Goal: Task Accomplishment & Management: Manage account settings

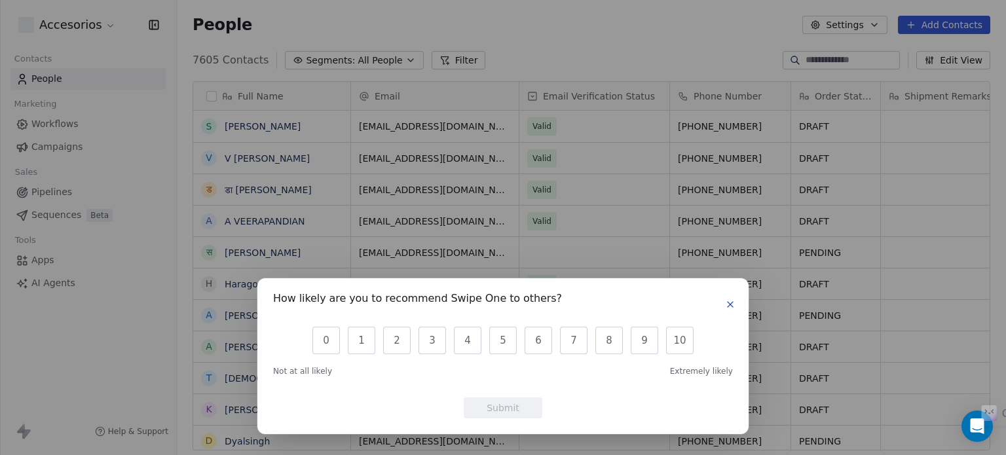
scroll to position [390, 818]
click at [729, 303] on icon "button" at bounding box center [730, 304] width 10 height 10
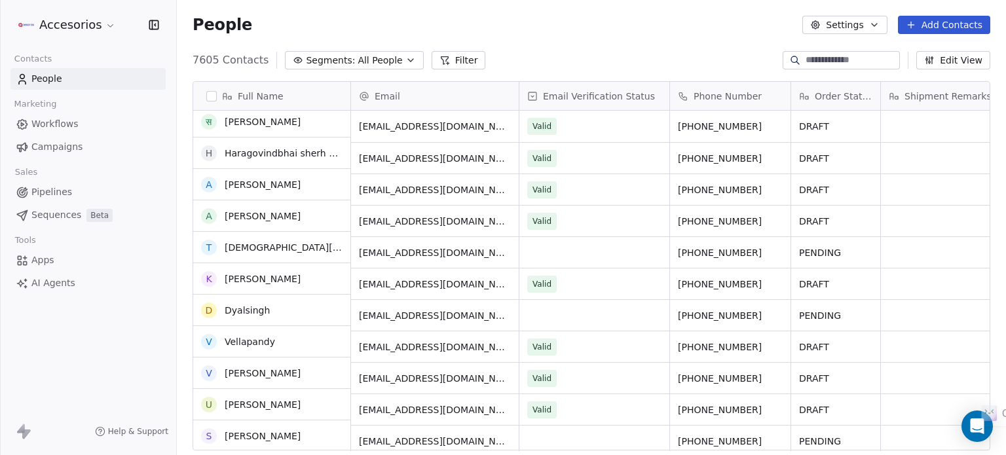
scroll to position [0, 0]
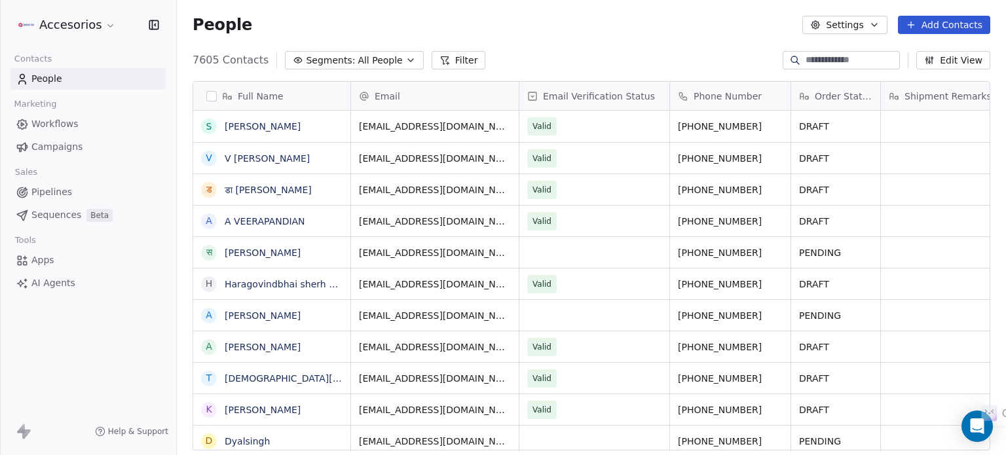
click at [91, 120] on link "Workflows" at bounding box center [87, 124] width 155 height 22
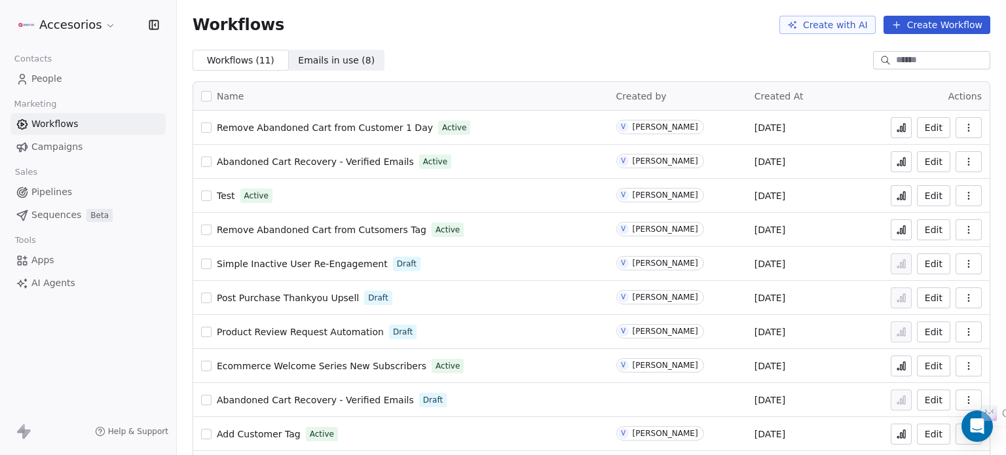
click at [903, 160] on icon at bounding box center [904, 162] width 2 height 8
click at [923, 167] on button "Edit" at bounding box center [933, 161] width 33 height 21
click at [899, 156] on button at bounding box center [900, 161] width 21 height 21
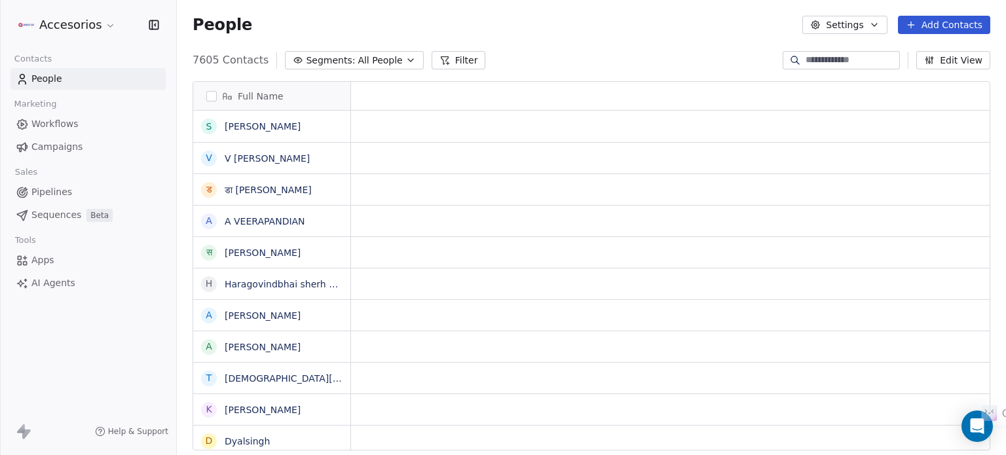
scroll to position [390, 818]
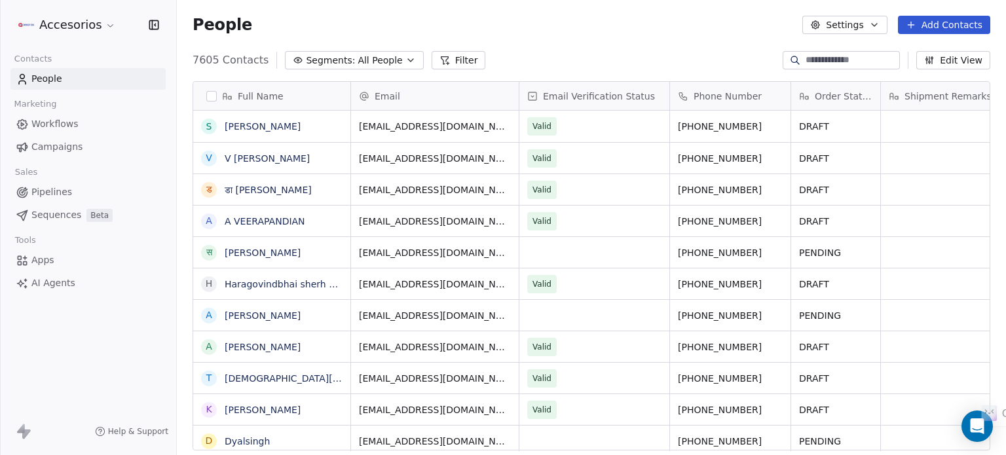
click at [66, 28] on html "Accesorios Contacts People Marketing Workflows Campaigns Sales Pipelines Sequen…" at bounding box center [503, 276] width 1006 height 553
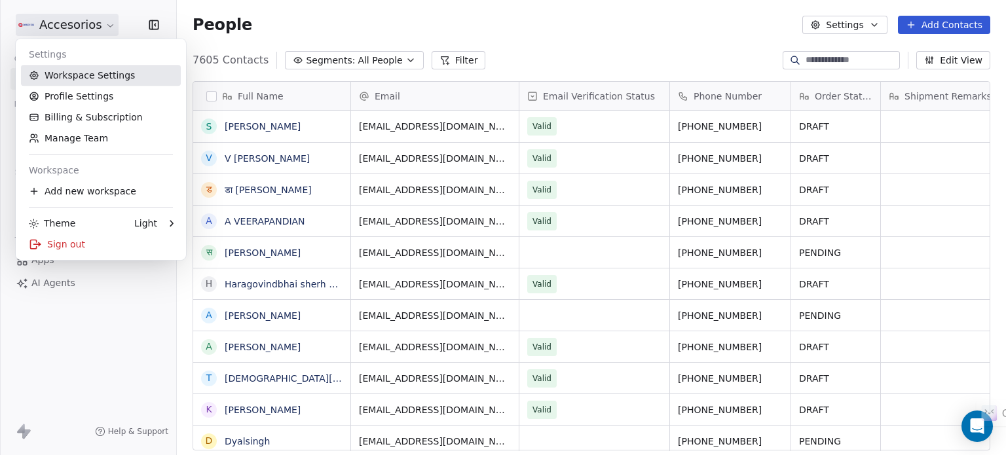
click at [65, 83] on link "Workspace Settings" at bounding box center [101, 75] width 160 height 21
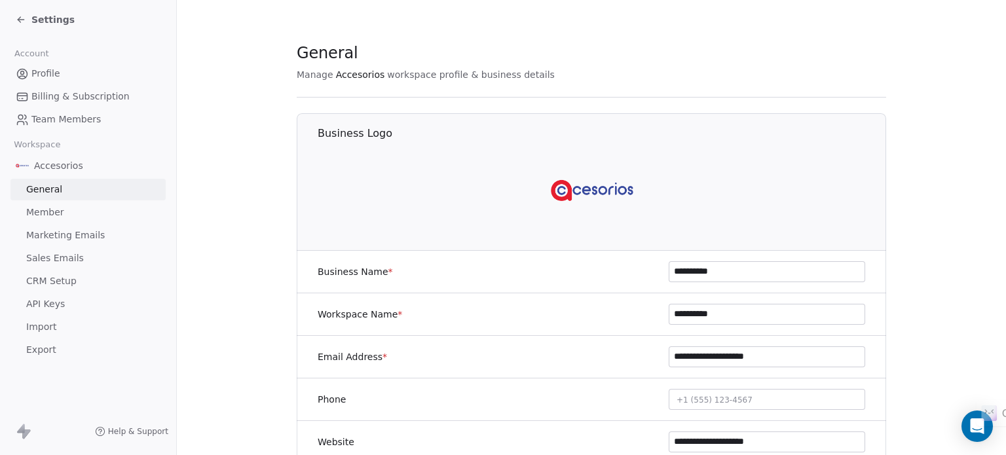
click at [79, 223] on link "Member" at bounding box center [87, 213] width 155 height 22
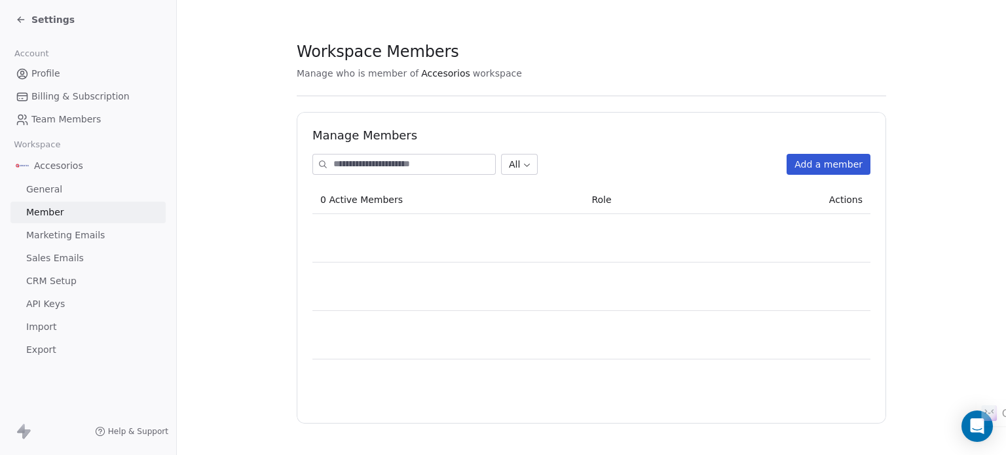
click at [83, 234] on span "Marketing Emails" at bounding box center [65, 236] width 79 height 14
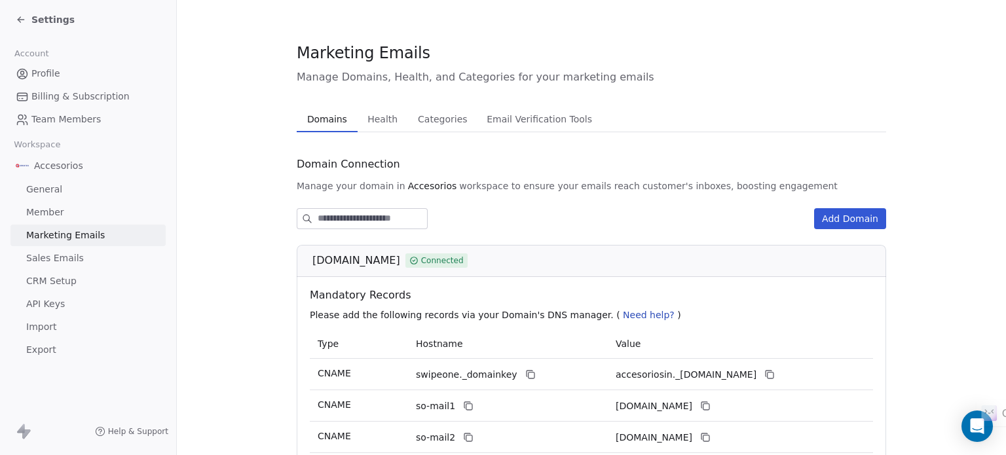
click at [513, 114] on span "Email Verification Tools" at bounding box center [539, 119] width 116 height 18
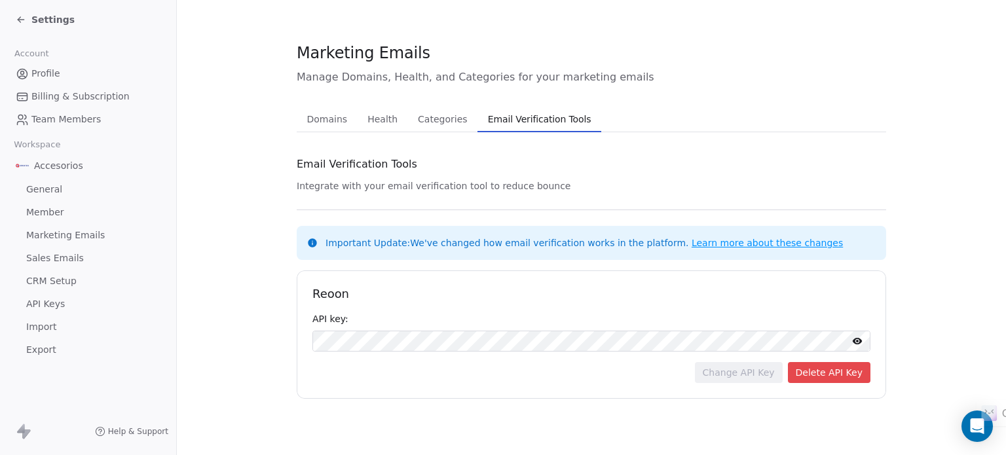
click at [835, 370] on button "Delete API Key" at bounding box center [829, 372] width 83 height 21
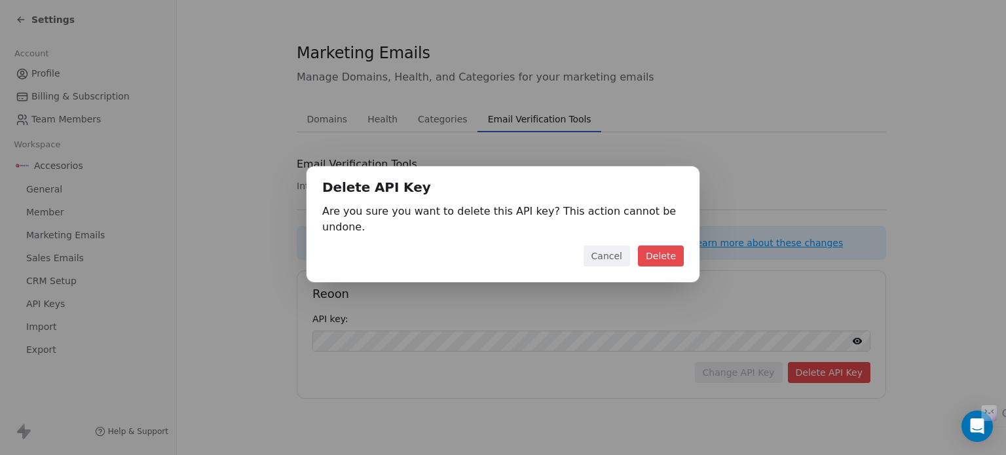
click at [658, 246] on button "Delete" at bounding box center [661, 256] width 46 height 21
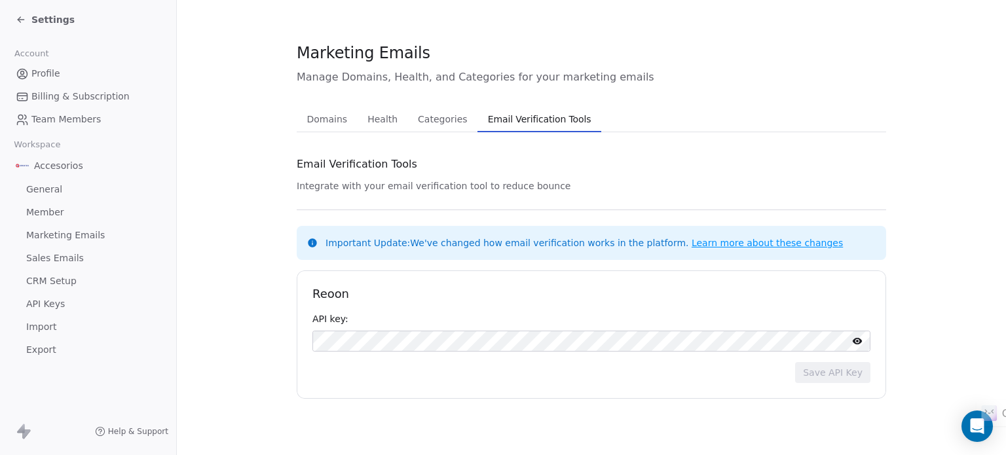
click at [691, 240] on link "Learn more about these changes" at bounding box center [766, 243] width 151 height 10
drag, startPoint x: 361, startPoint y: 198, endPoint x: 536, endPoint y: 198, distance: 174.8
click at [536, 198] on div "Email Verification Tools Integrate with your email verification tool to reduce …" at bounding box center [591, 276] width 589 height 246
drag, startPoint x: 336, startPoint y: 185, endPoint x: 528, endPoint y: 174, distance: 192.8
click at [528, 174] on div "Email Verification Tools Integrate with your email verification tool to reduce …" at bounding box center [591, 276] width 589 height 246
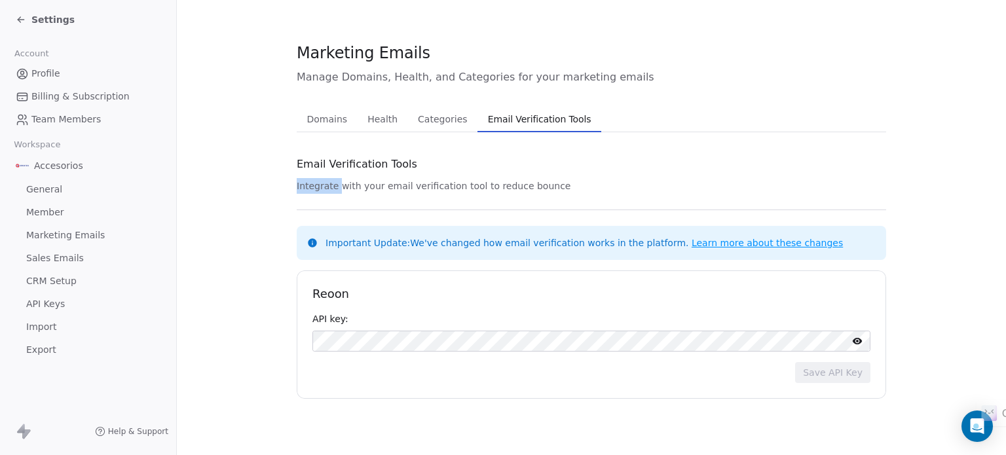
click at [530, 174] on div "Email Verification Tools" at bounding box center [591, 164] width 589 height 22
click at [54, 230] on span "Marketing Emails" at bounding box center [65, 236] width 79 height 14
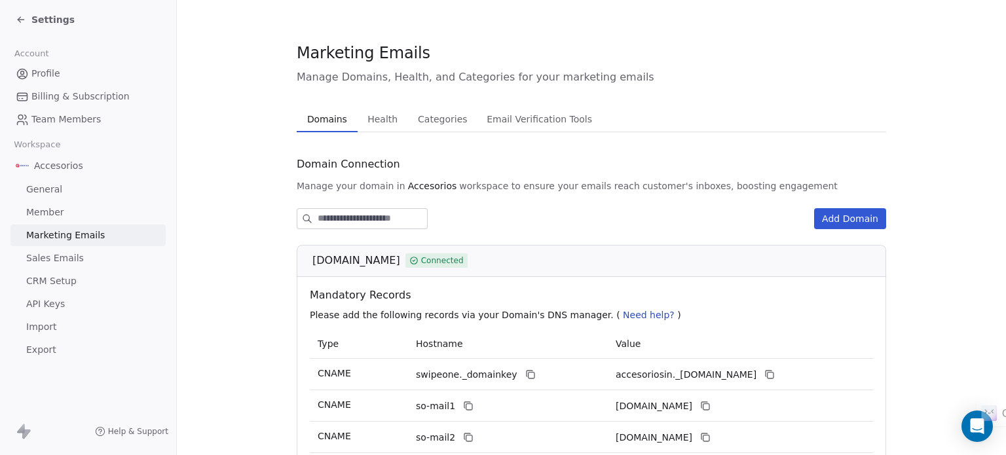
click at [380, 119] on span "Health" at bounding box center [382, 119] width 41 height 18
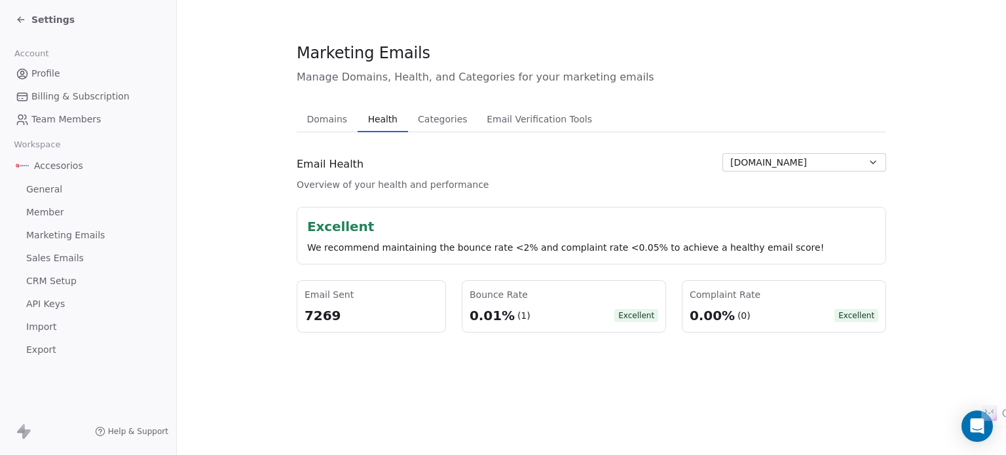
click at [26, 15] on div "Settings" at bounding box center [45, 19] width 59 height 13
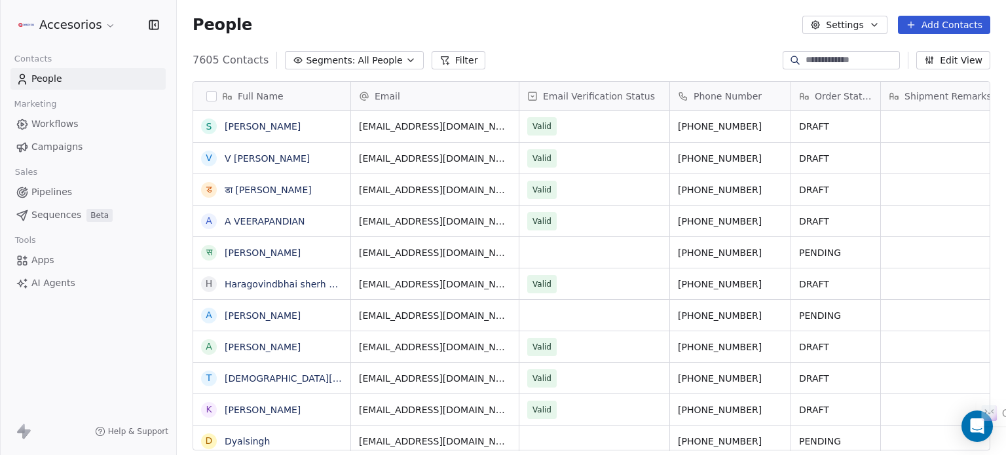
scroll to position [390, 818]
click at [244, 130] on link "[PERSON_NAME]" at bounding box center [263, 126] width 76 height 10
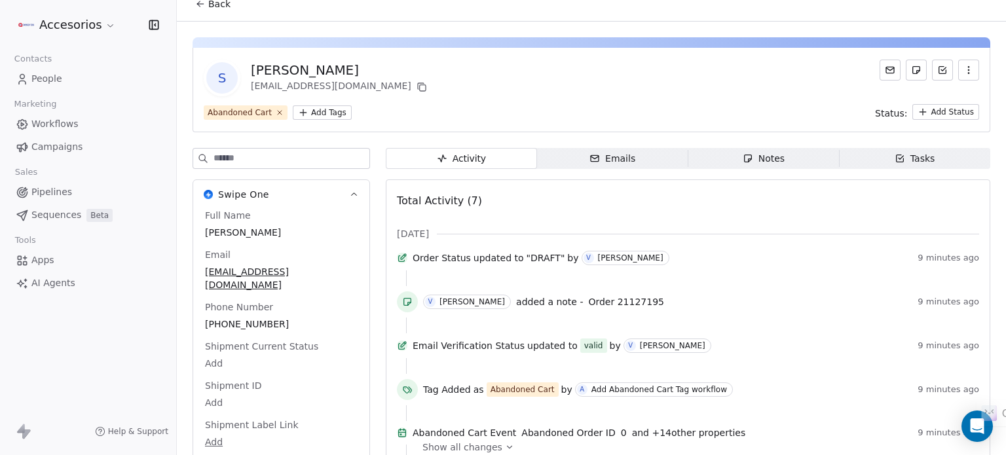
scroll to position [3, 0]
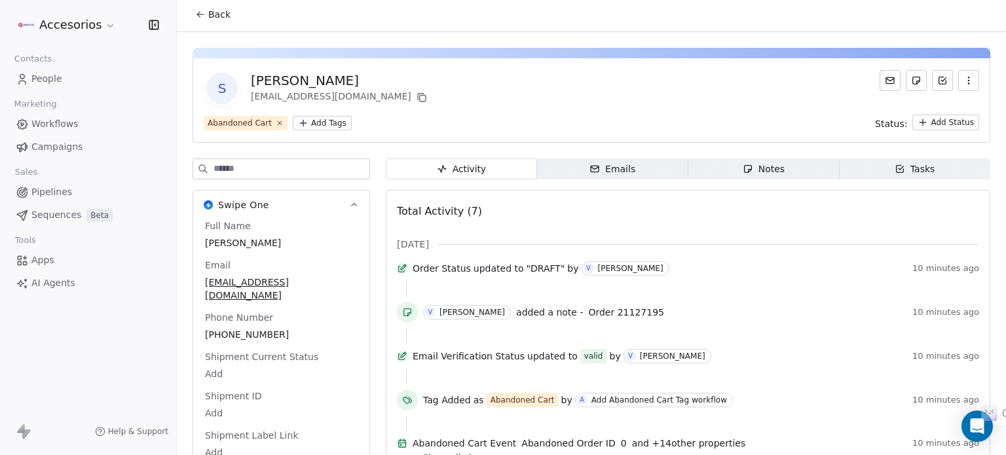
click at [208, 11] on span "Back" at bounding box center [219, 14] width 22 height 13
